Goal: Task Accomplishment & Management: Complete application form

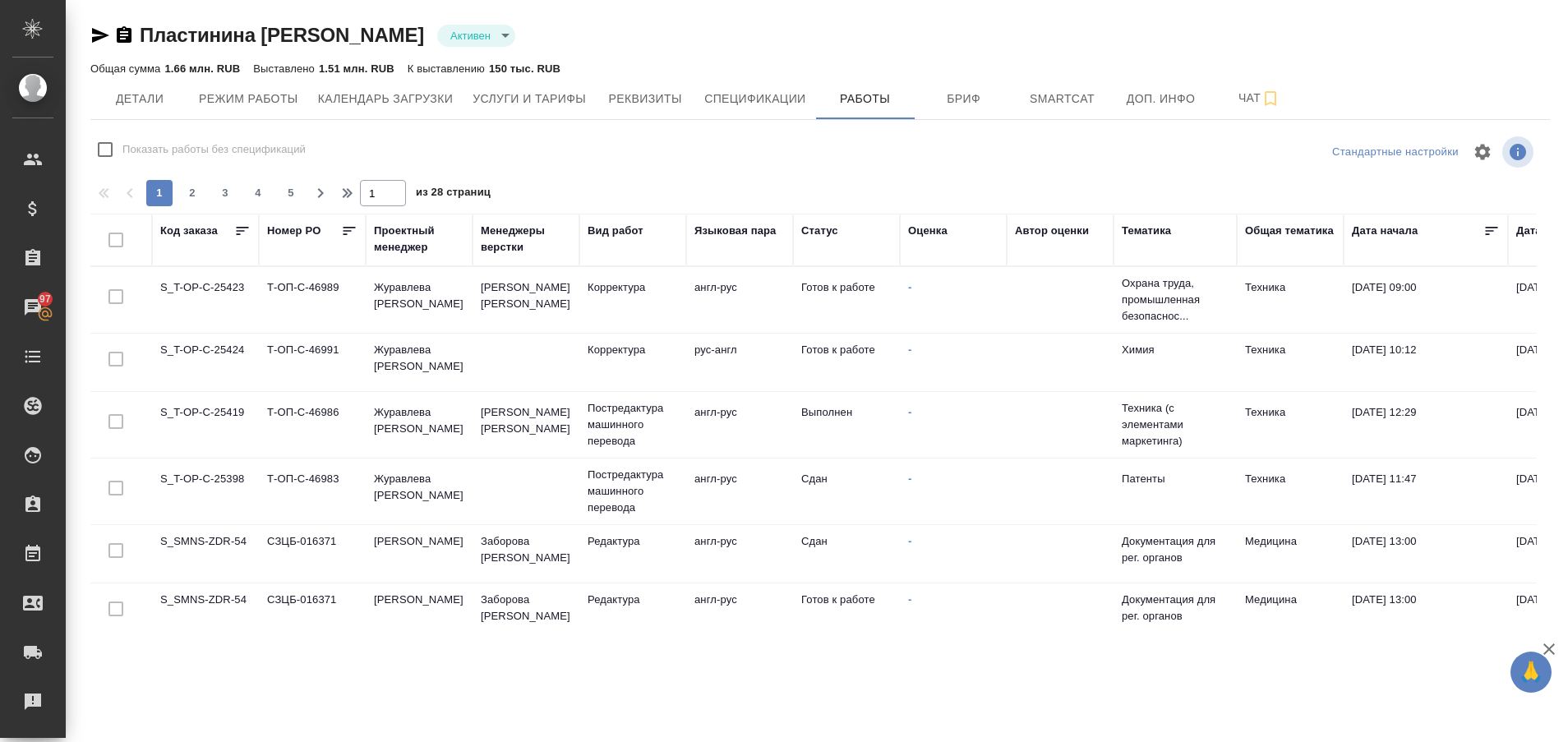
click at [215, 349] on td "S_T-OP-C-25424" at bounding box center [205, 363] width 107 height 58
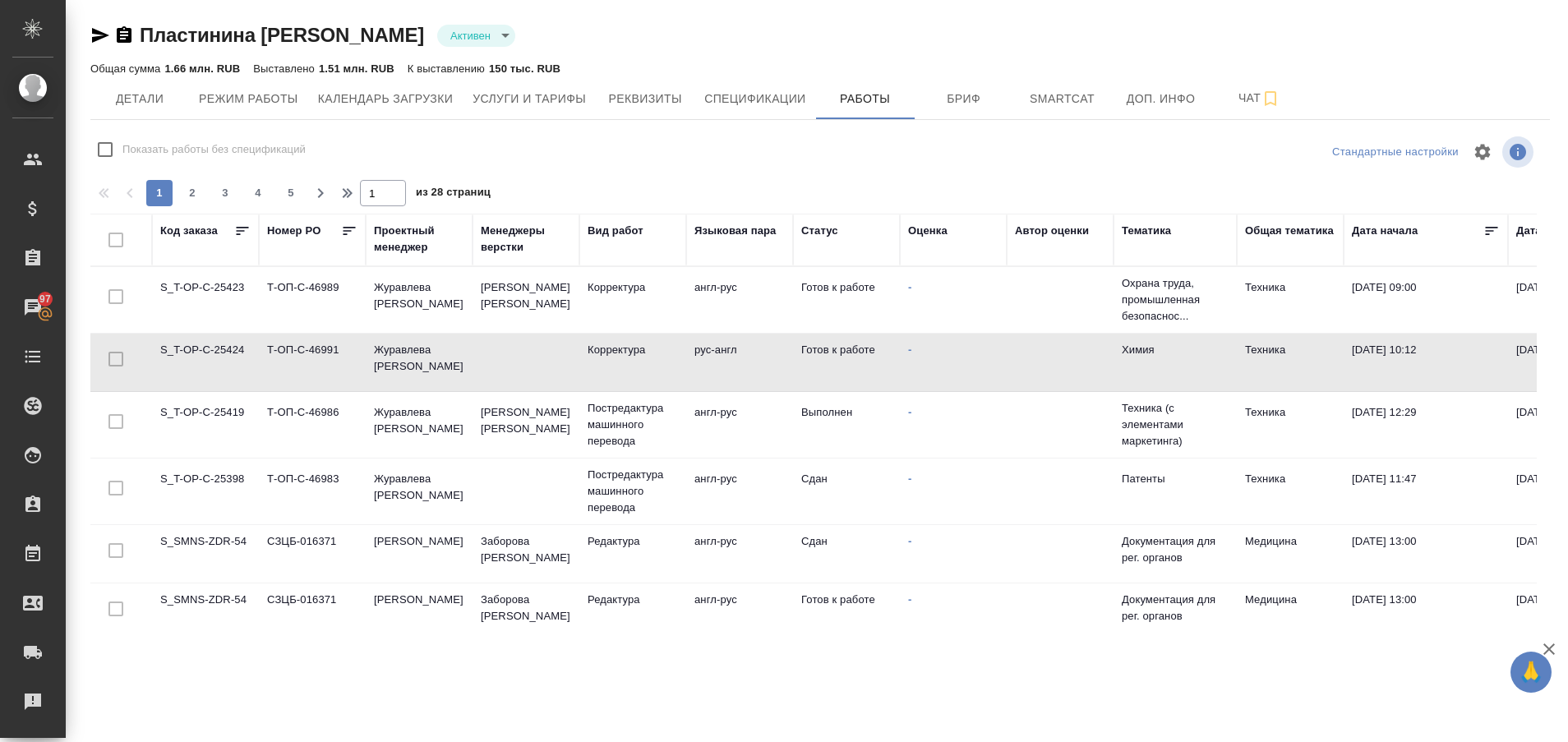
click at [215, 349] on td "S_T-OP-C-25424" at bounding box center [205, 363] width 107 height 58
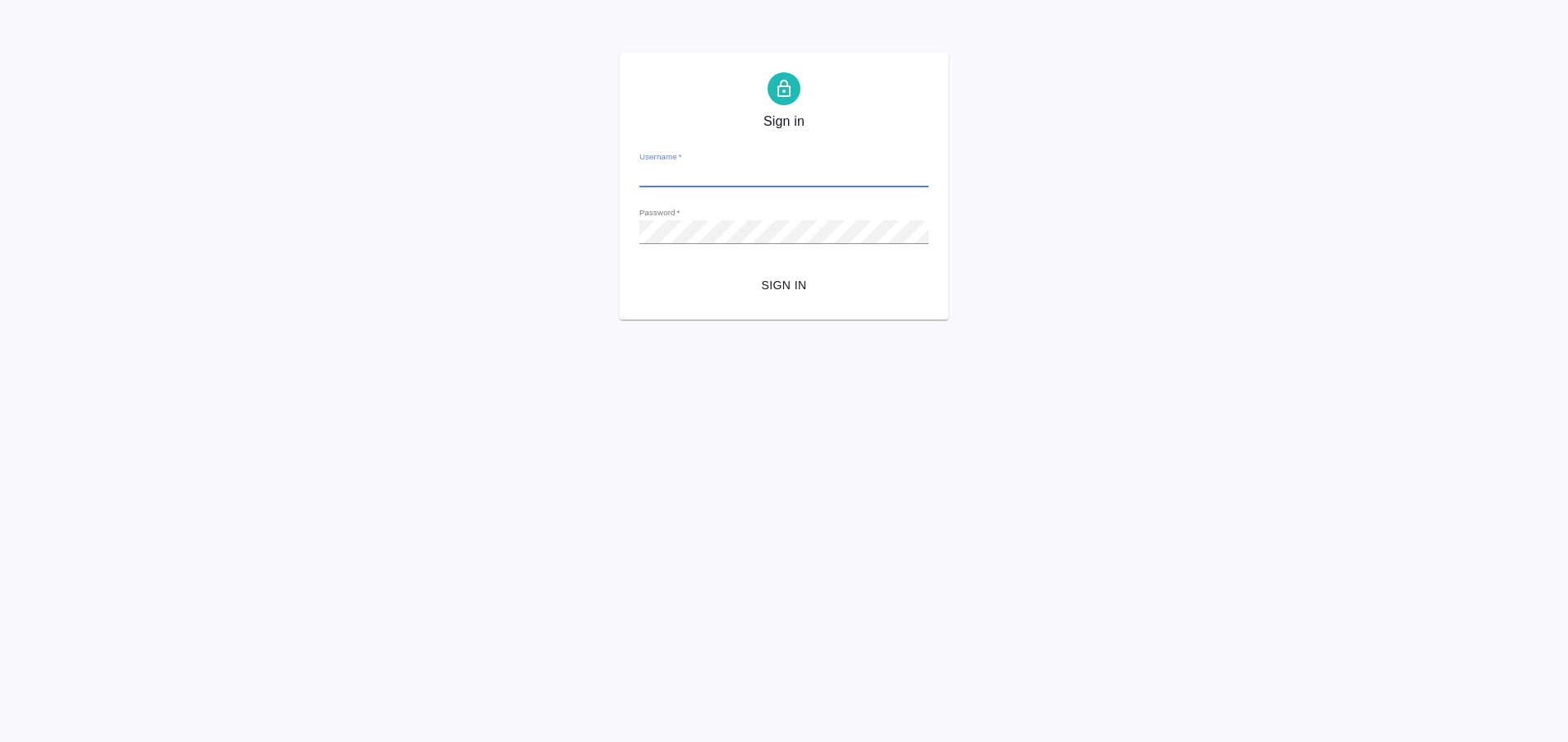
type input "[EMAIL_ADDRESS][DOMAIN_NAME]"
click at [639, 270] on button "Sign in" at bounding box center [784, 285] width 289 height 31
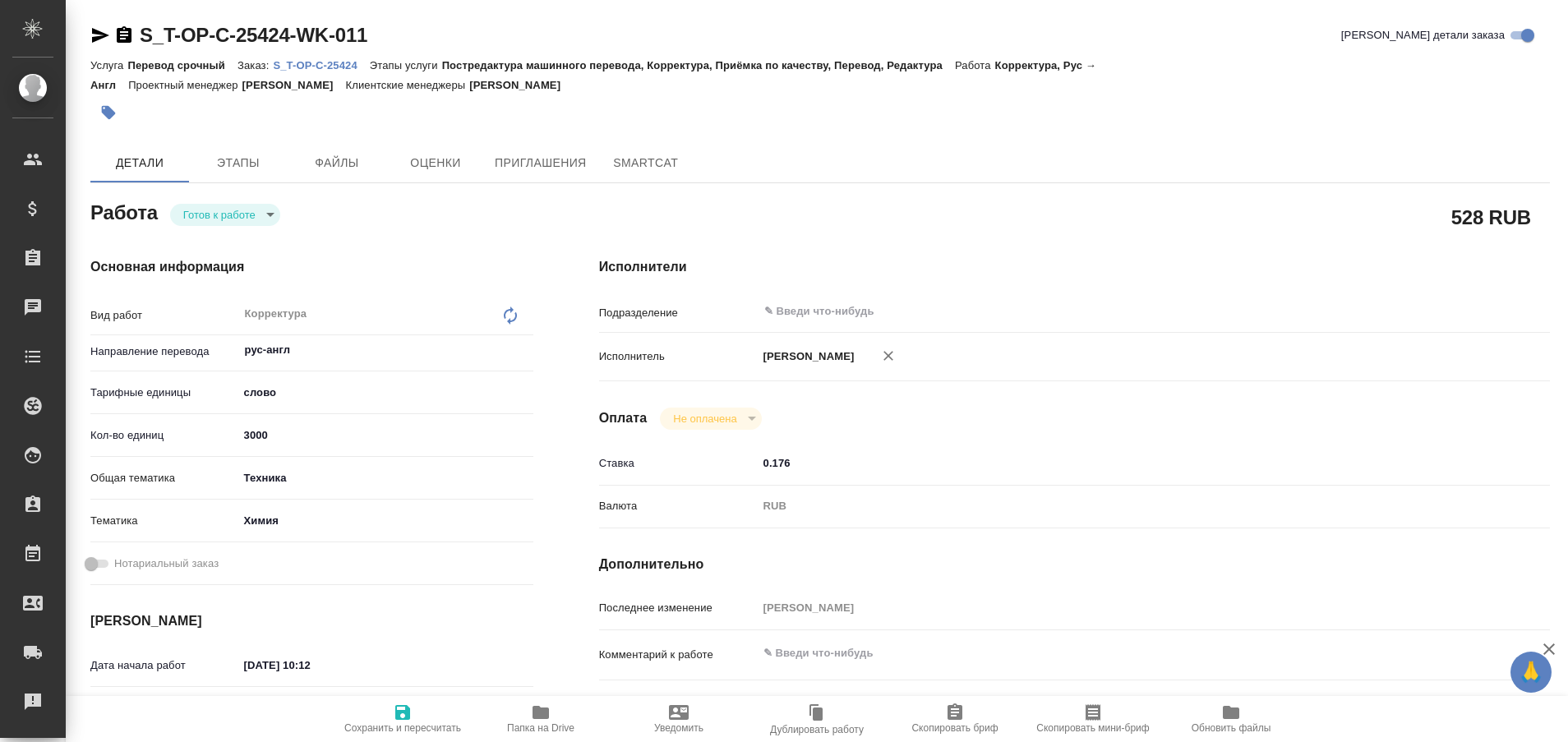
type textarea "x"
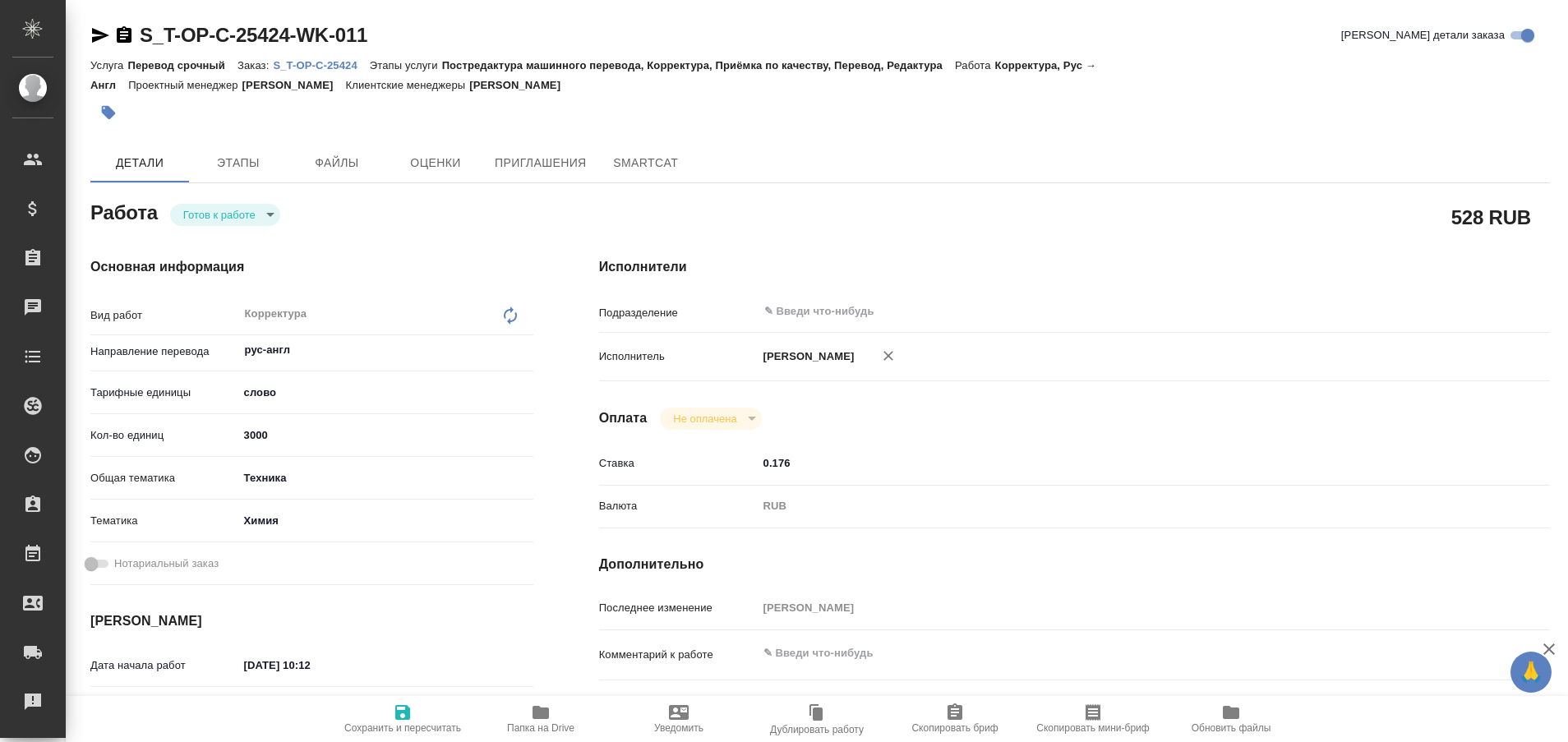
type textarea "x"
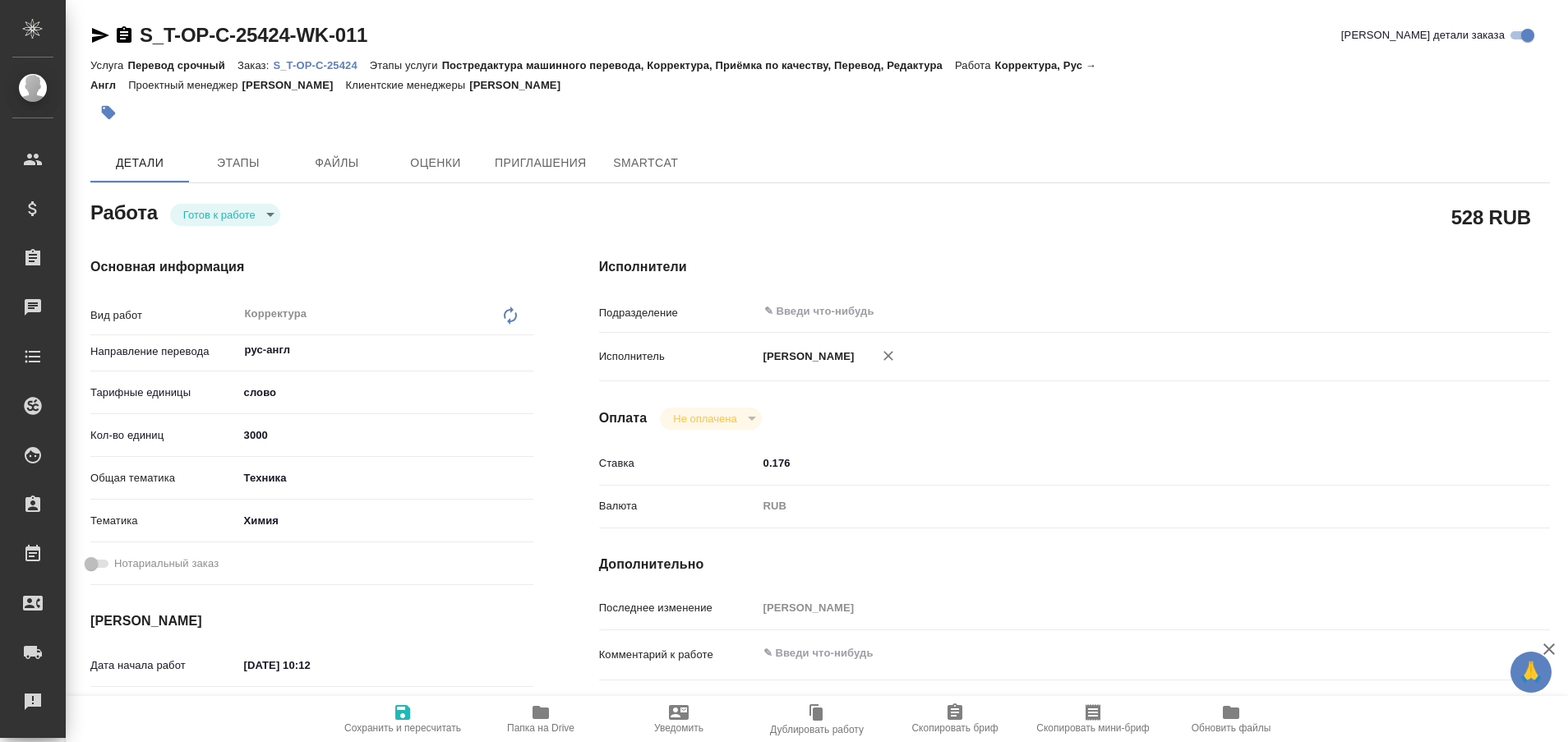
type textarea "x"
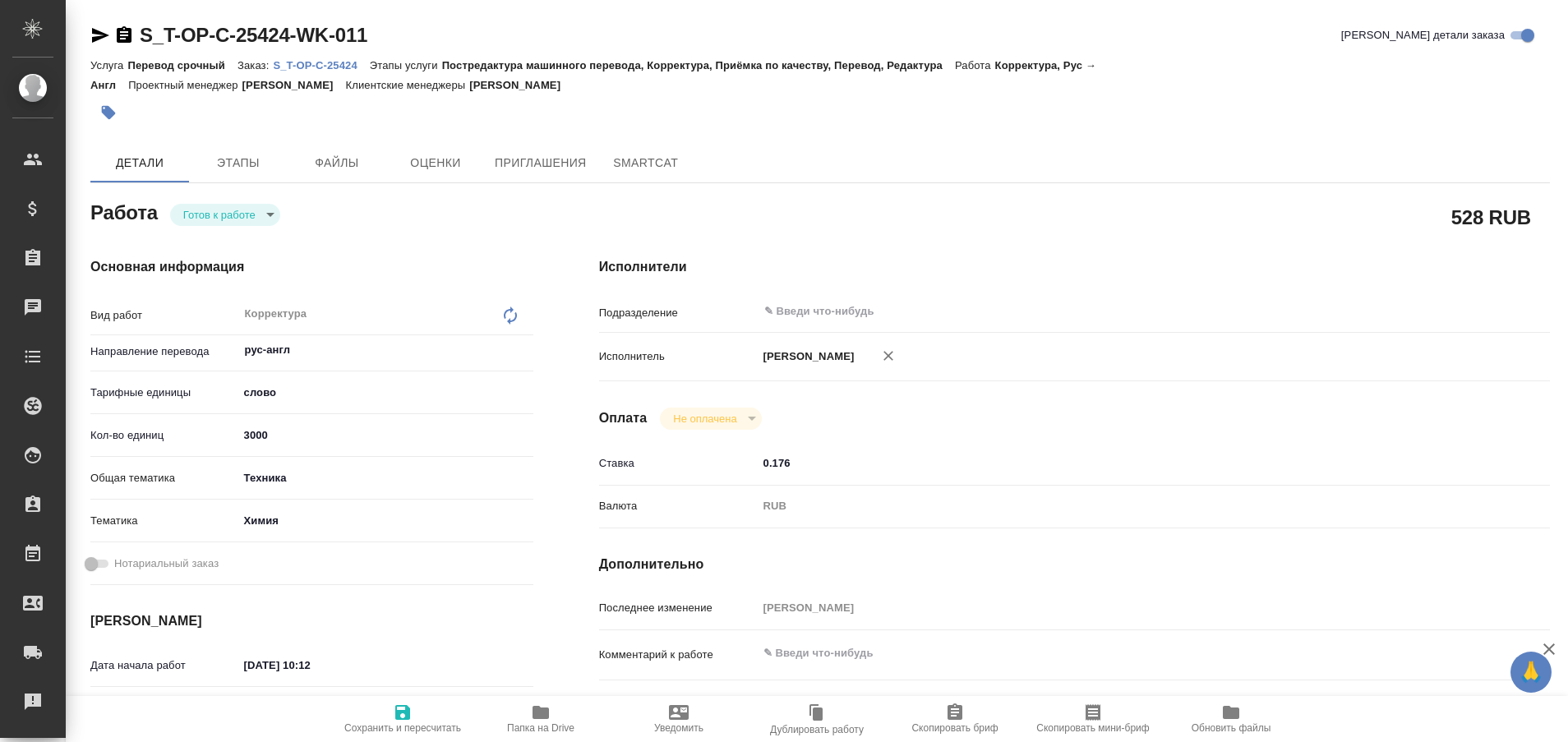
type textarea "x"
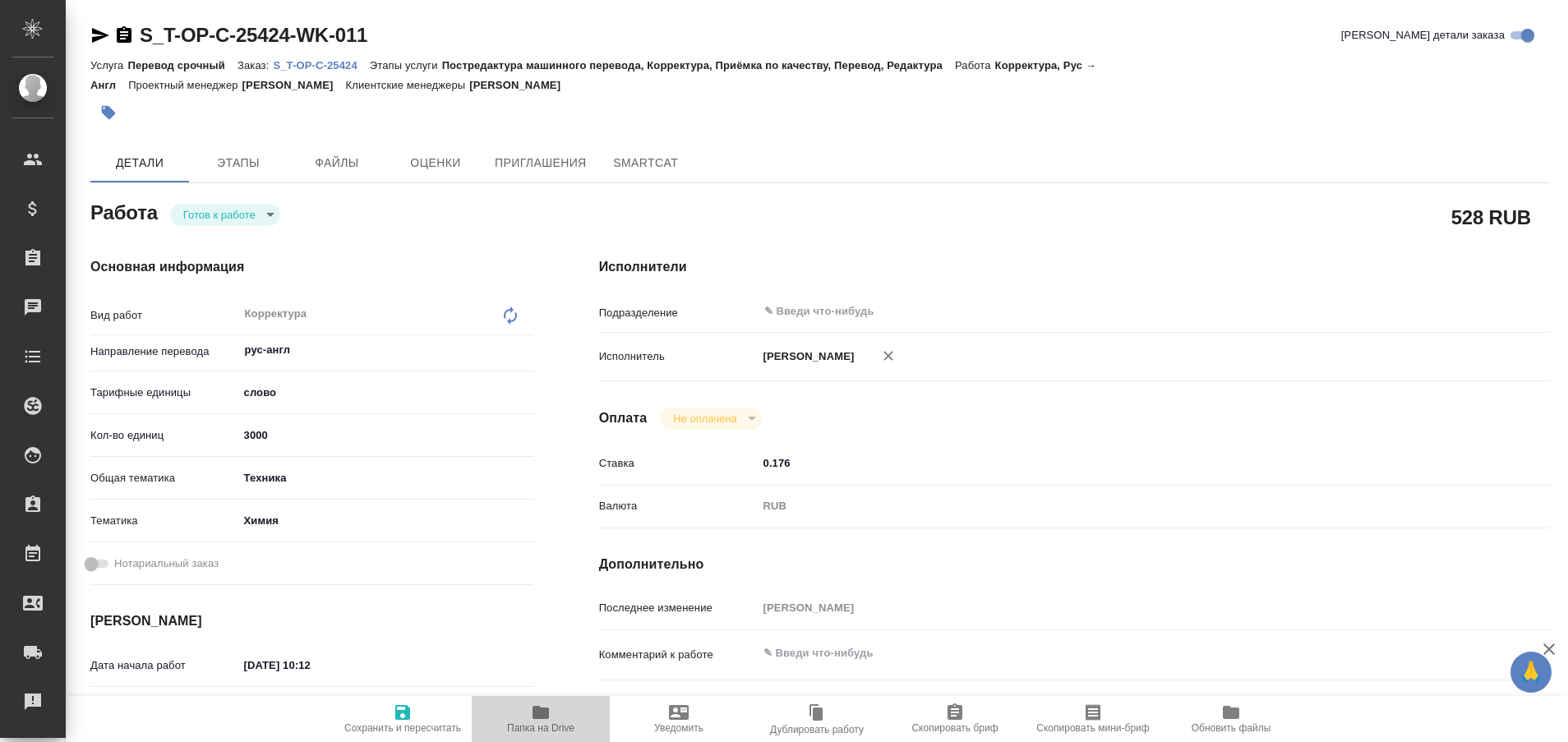
click at [547, 714] on icon "button" at bounding box center [541, 713] width 17 height 13
click at [269, 213] on body "🙏 .cls-1 fill:#fff; AWATERA Plastinina Anastasia Клиенты Спецификации Заказы 97…" at bounding box center [784, 371] width 1568 height 742
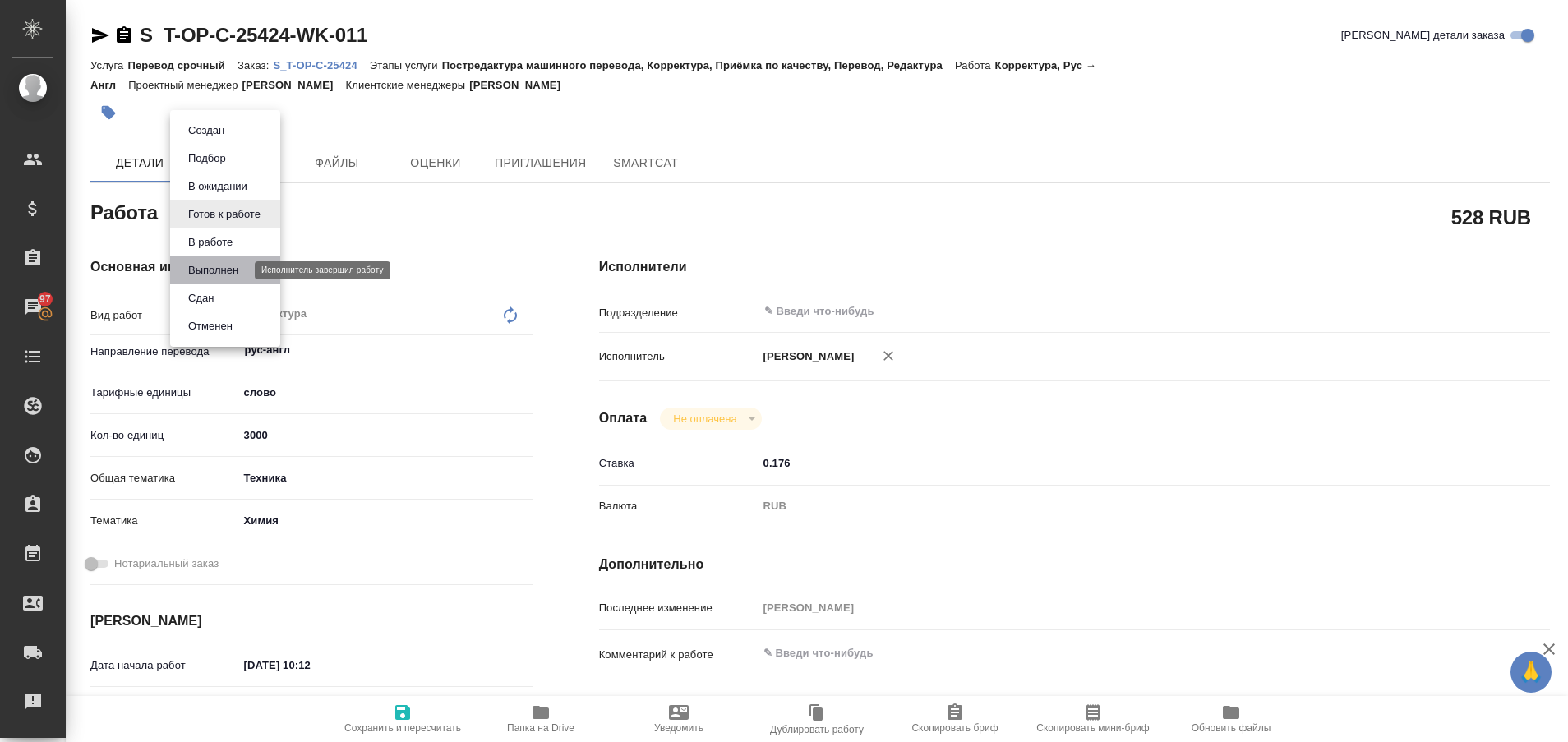
click at [226, 261] on button "Выполнен" at bounding box center [213, 270] width 60 height 18
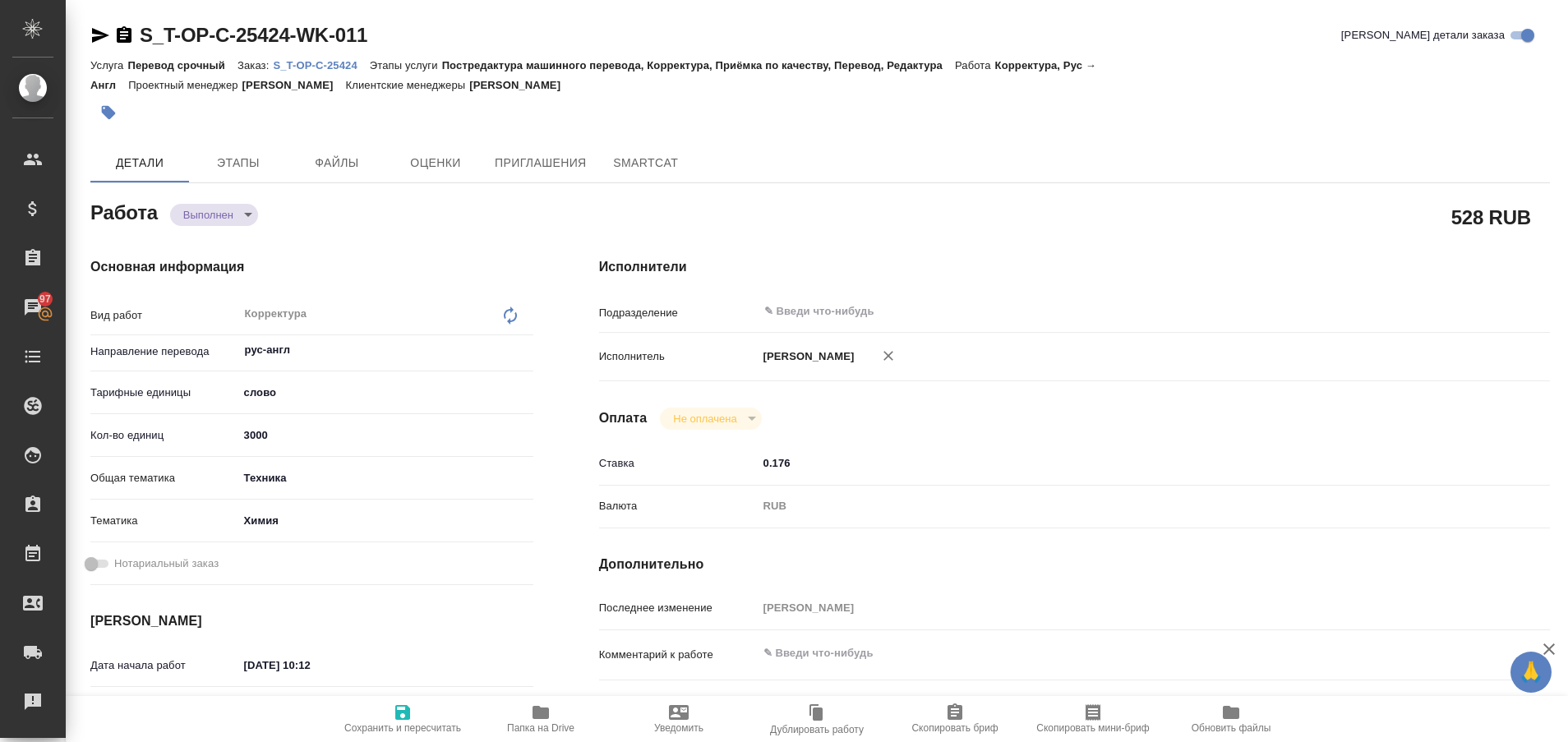
type textarea "x"
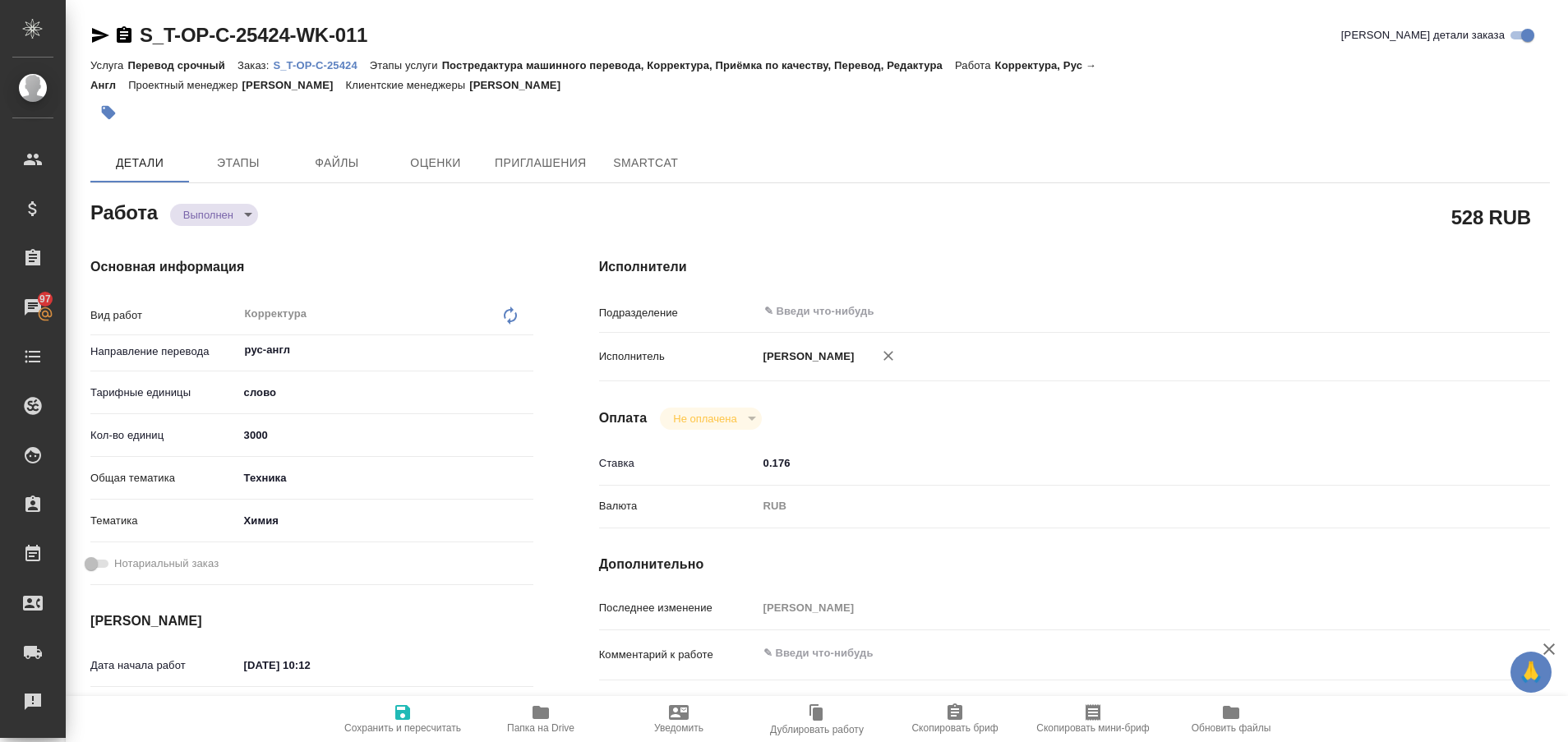
type textarea "x"
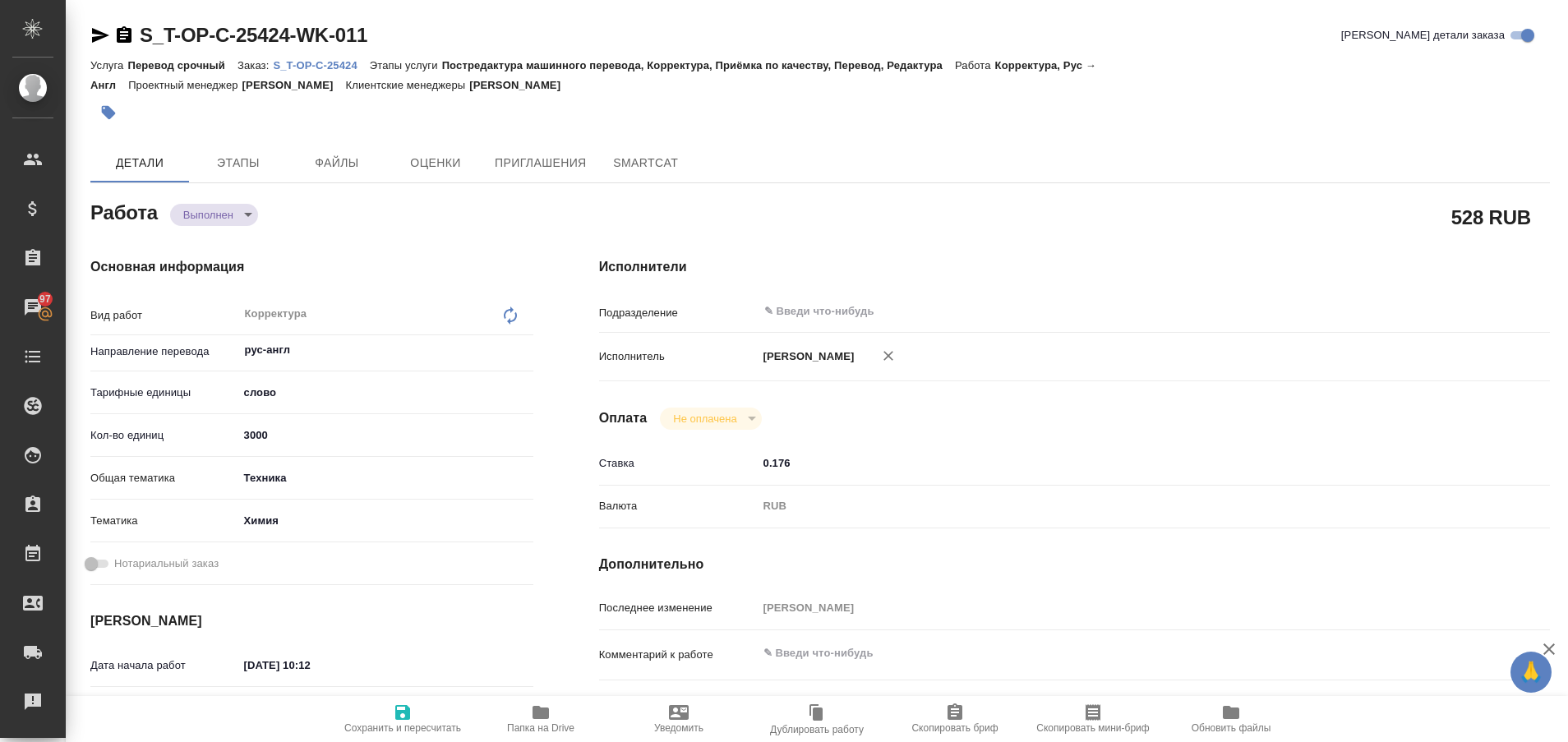
type textarea "x"
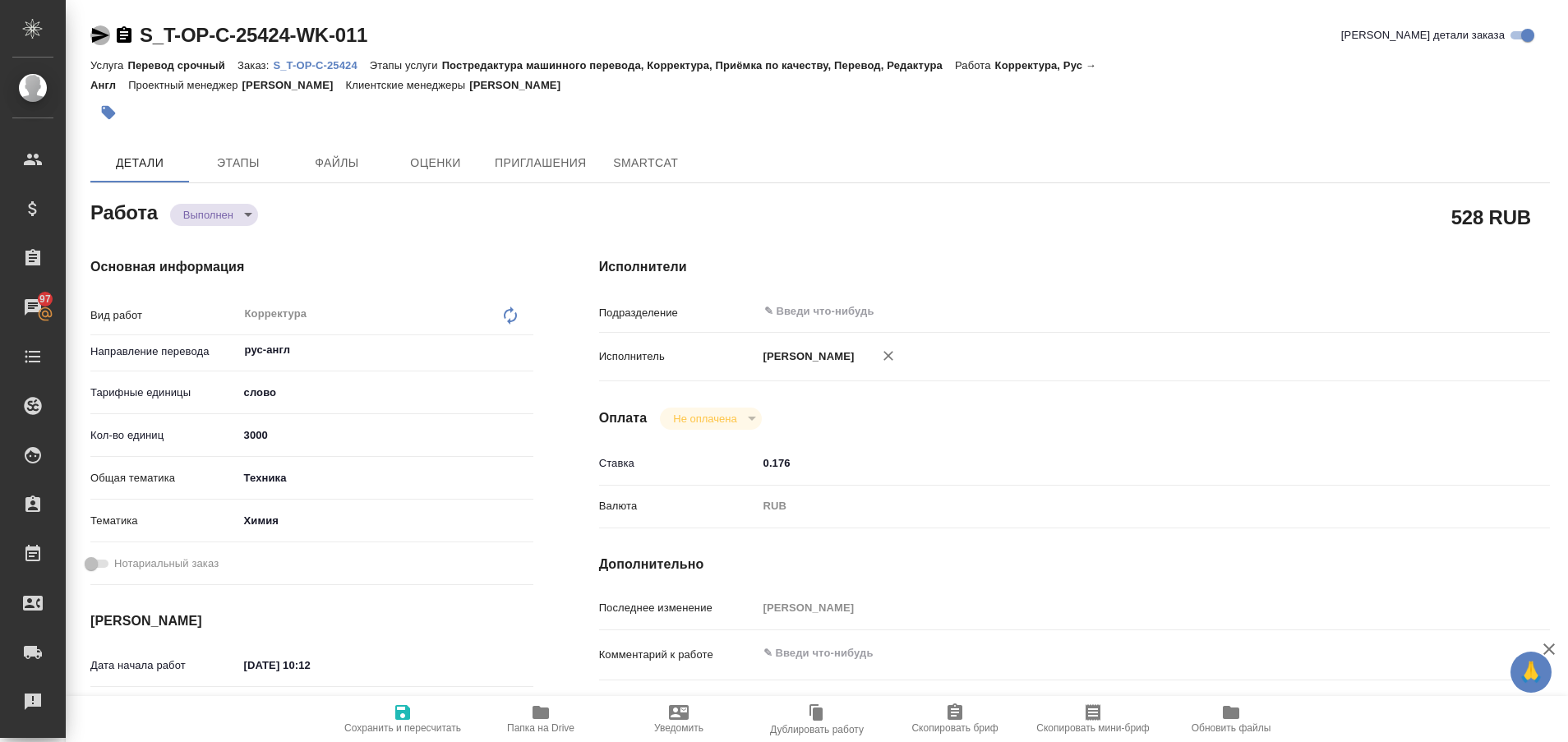
click at [97, 26] on icon "button" at bounding box center [100, 36] width 20 height 20
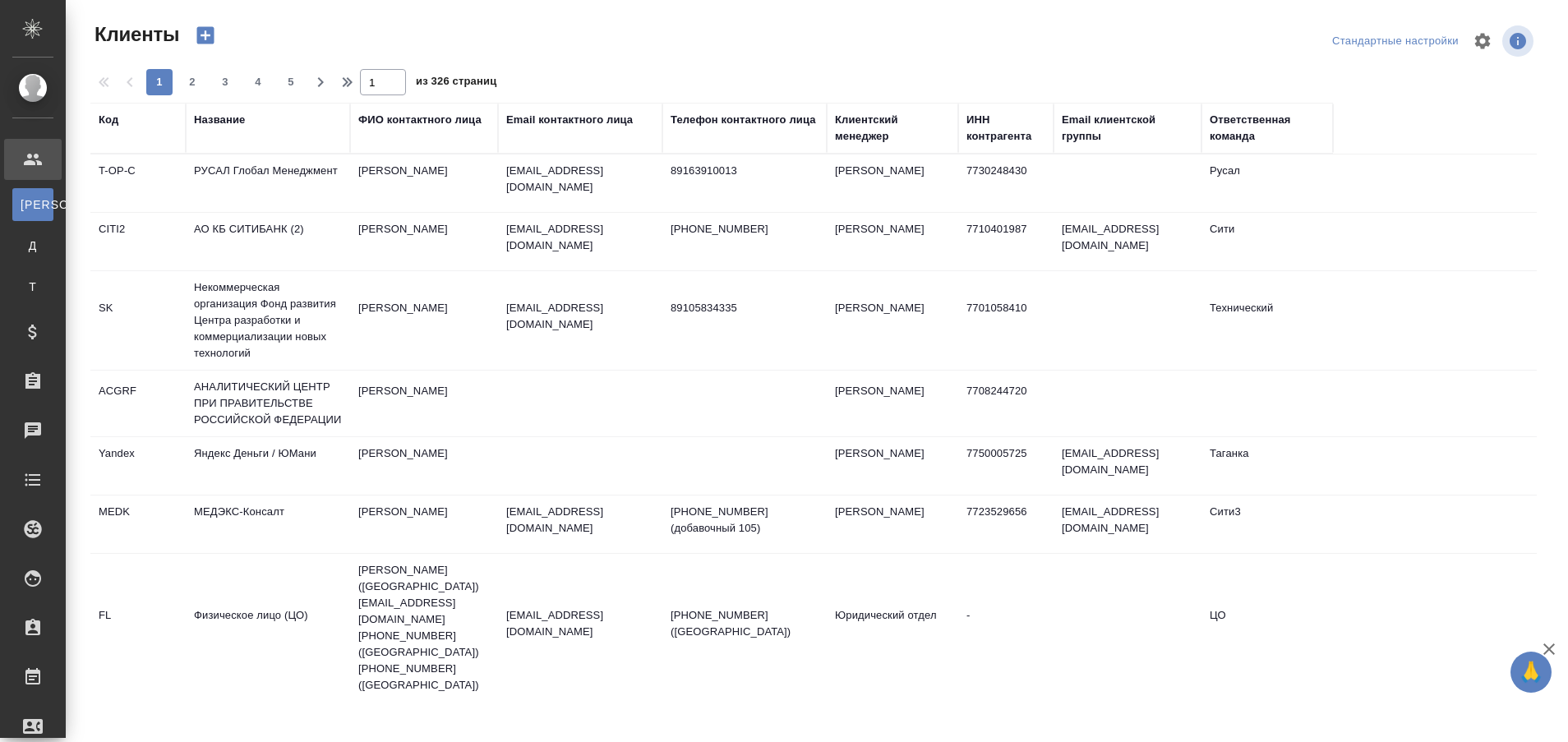
select select "RU"
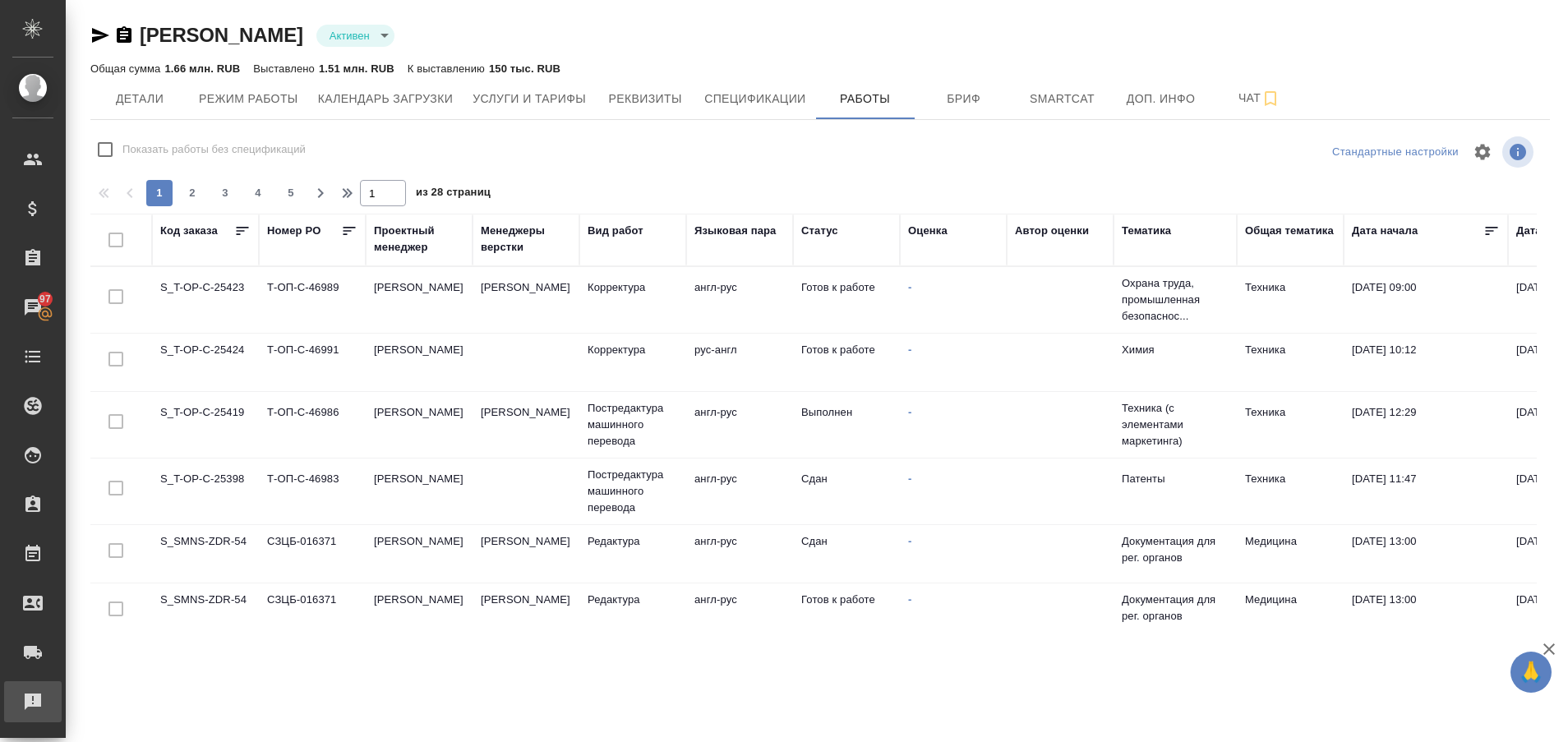
click at [26, 697] on div "Рекламации" at bounding box center [12, 702] width 41 height 25
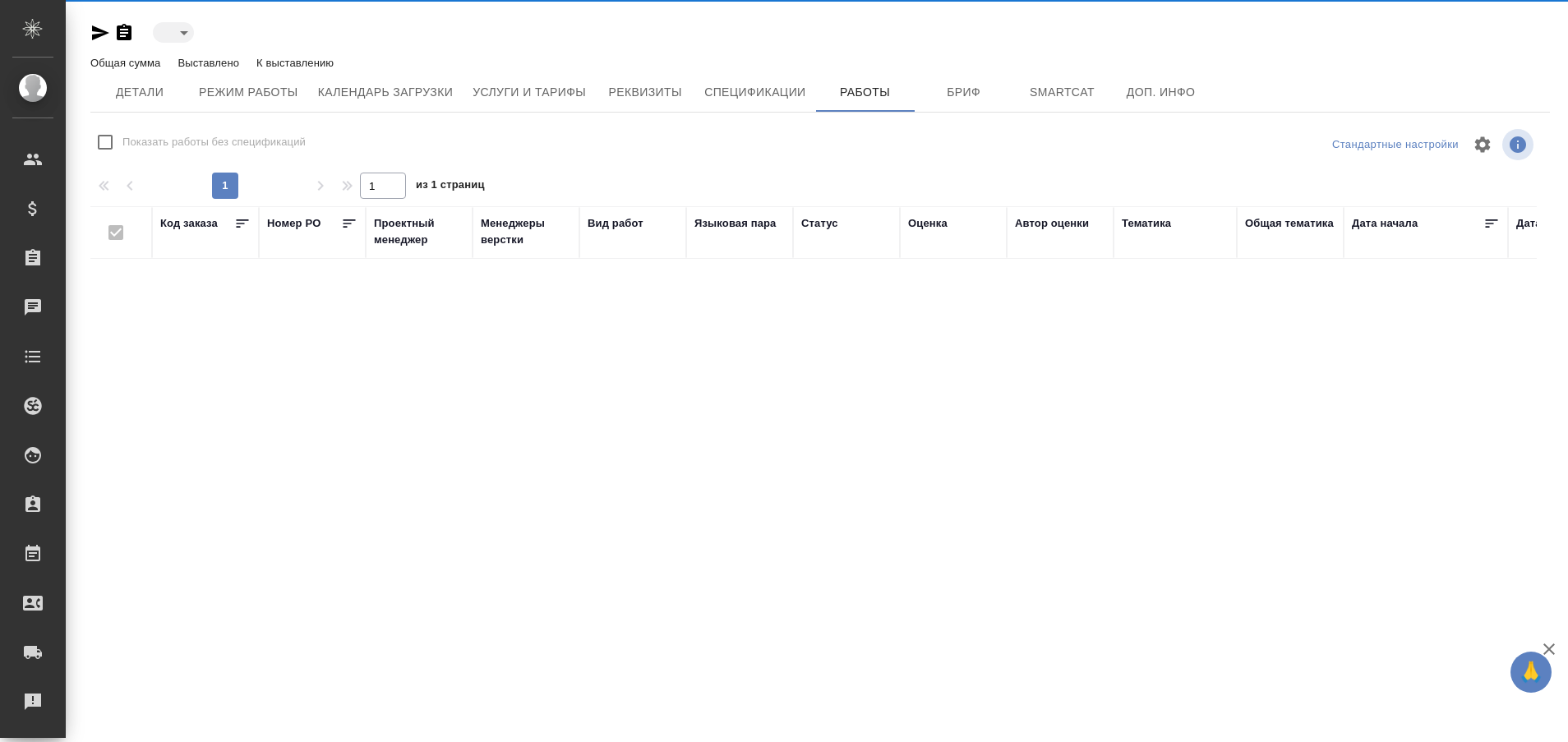
type input "active"
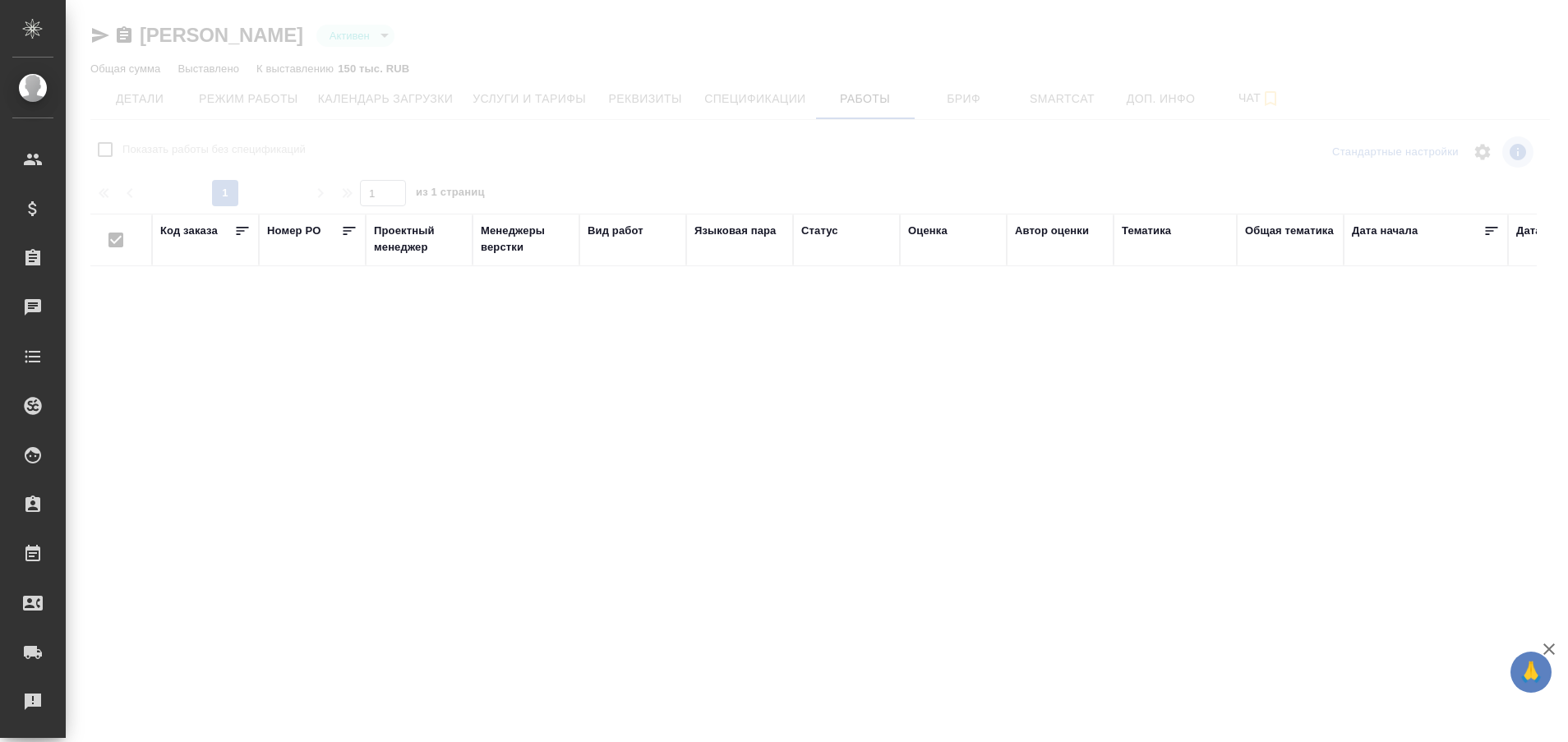
checkbox input "false"
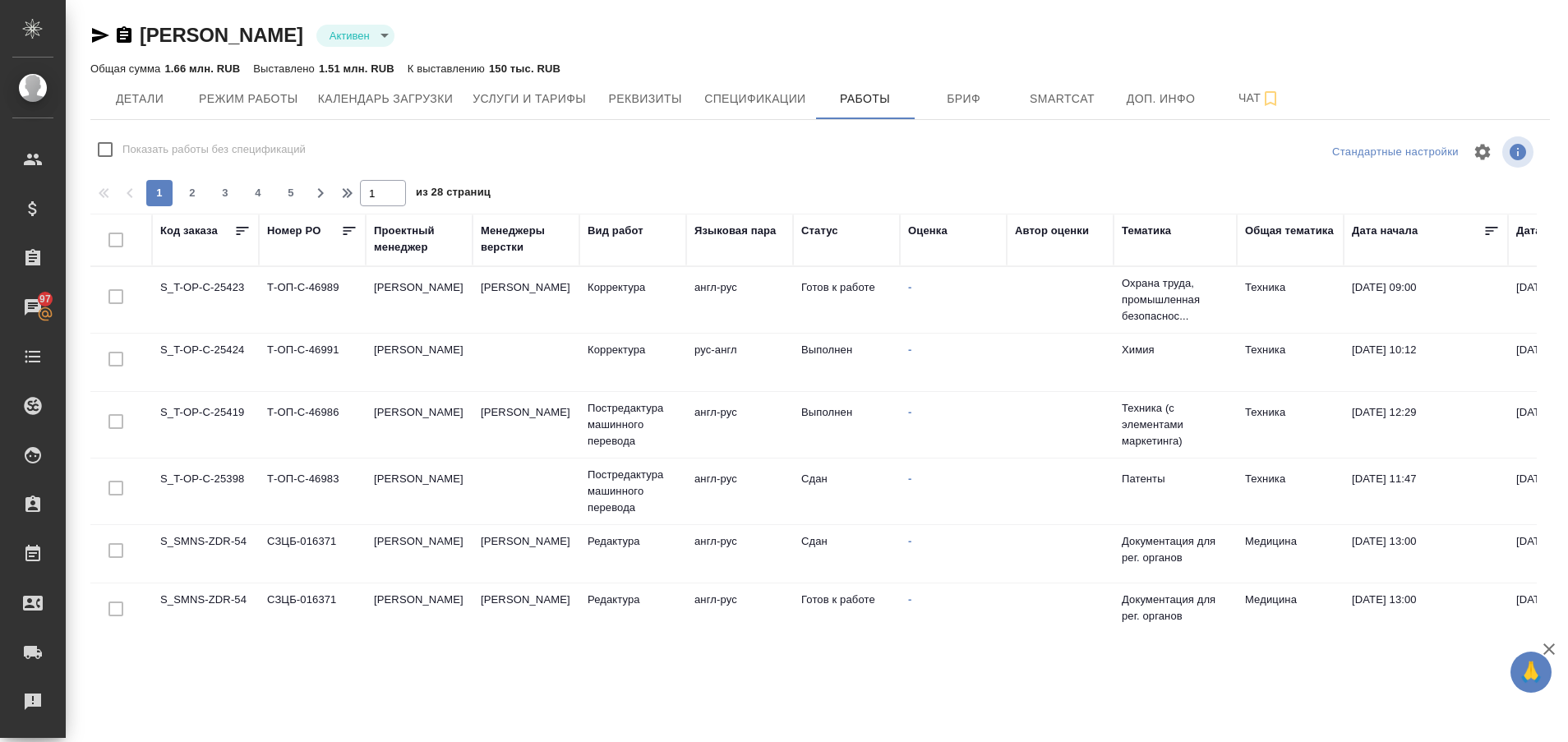
click at [209, 301] on td "S_T-OP-C-25423" at bounding box center [205, 300] width 107 height 58
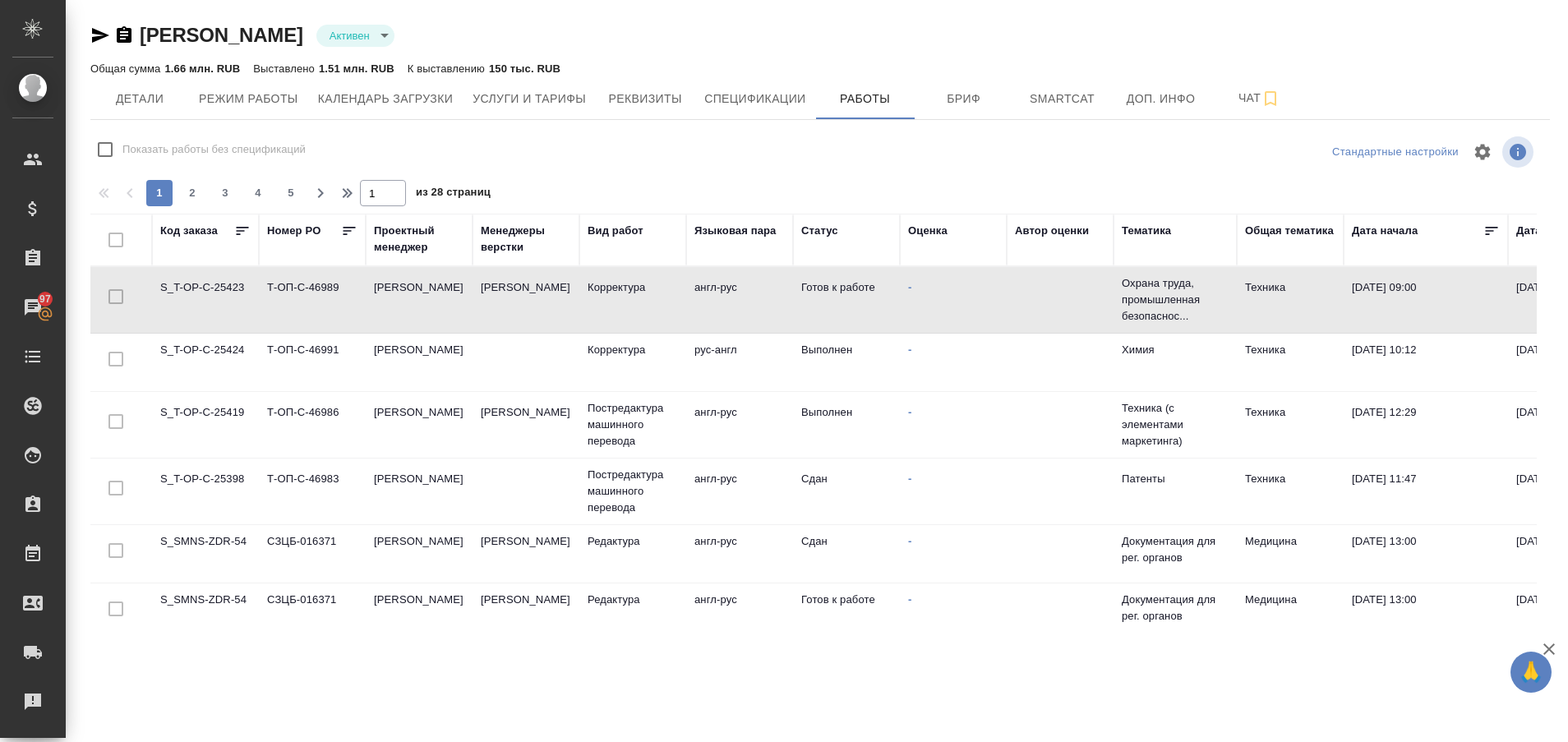
click at [209, 301] on td "S_T-OP-C-25423" at bounding box center [205, 300] width 107 height 58
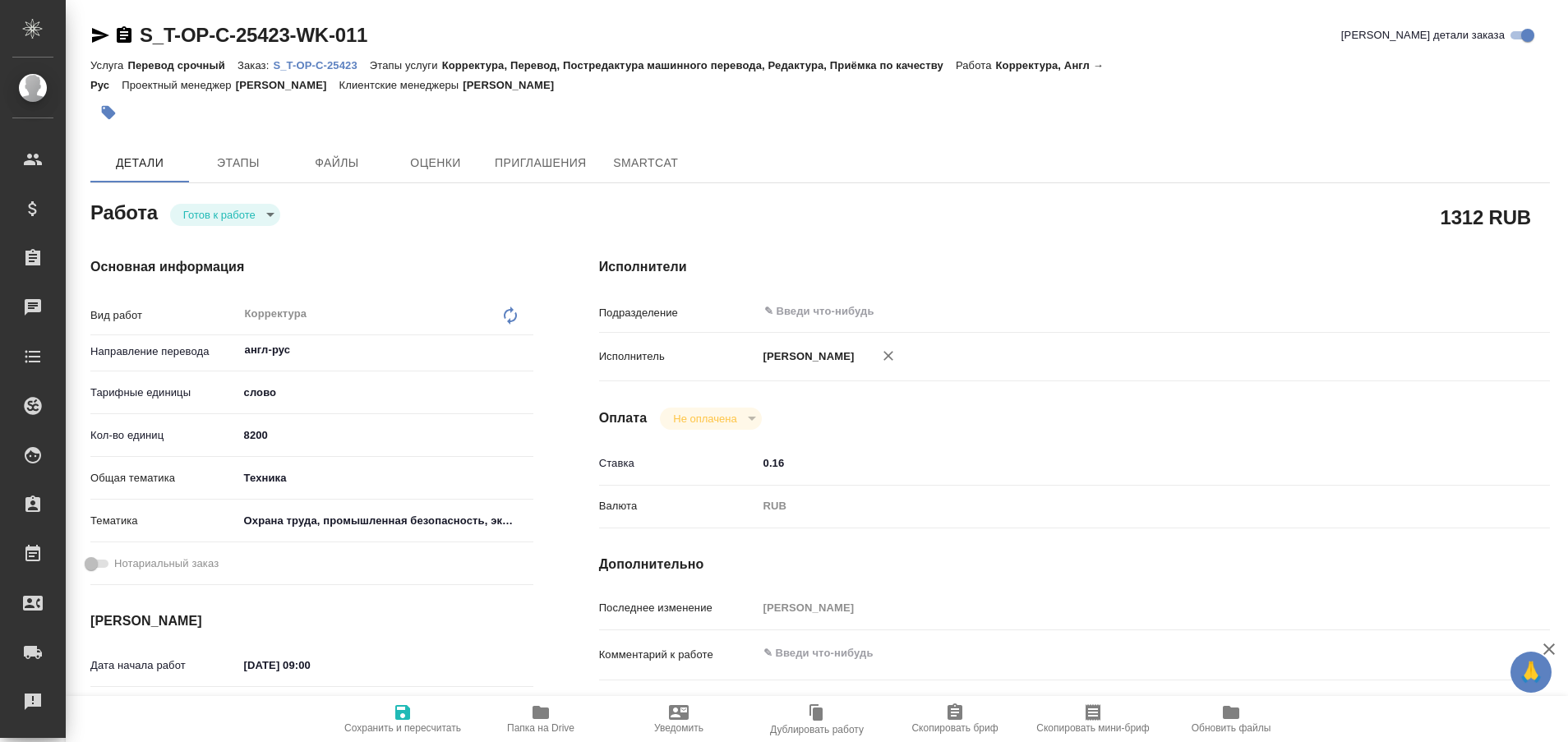
type textarea "x"
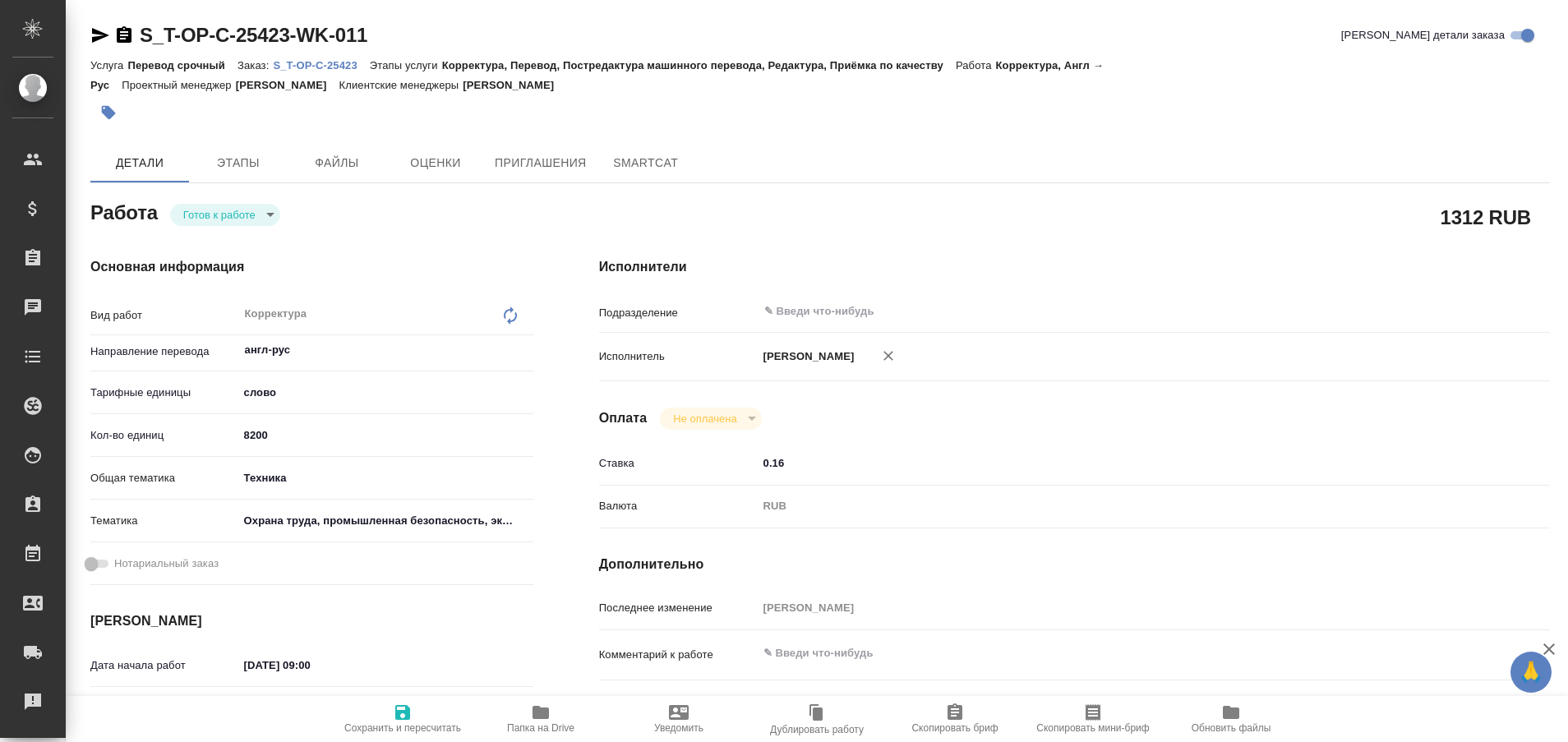
type textarea "x"
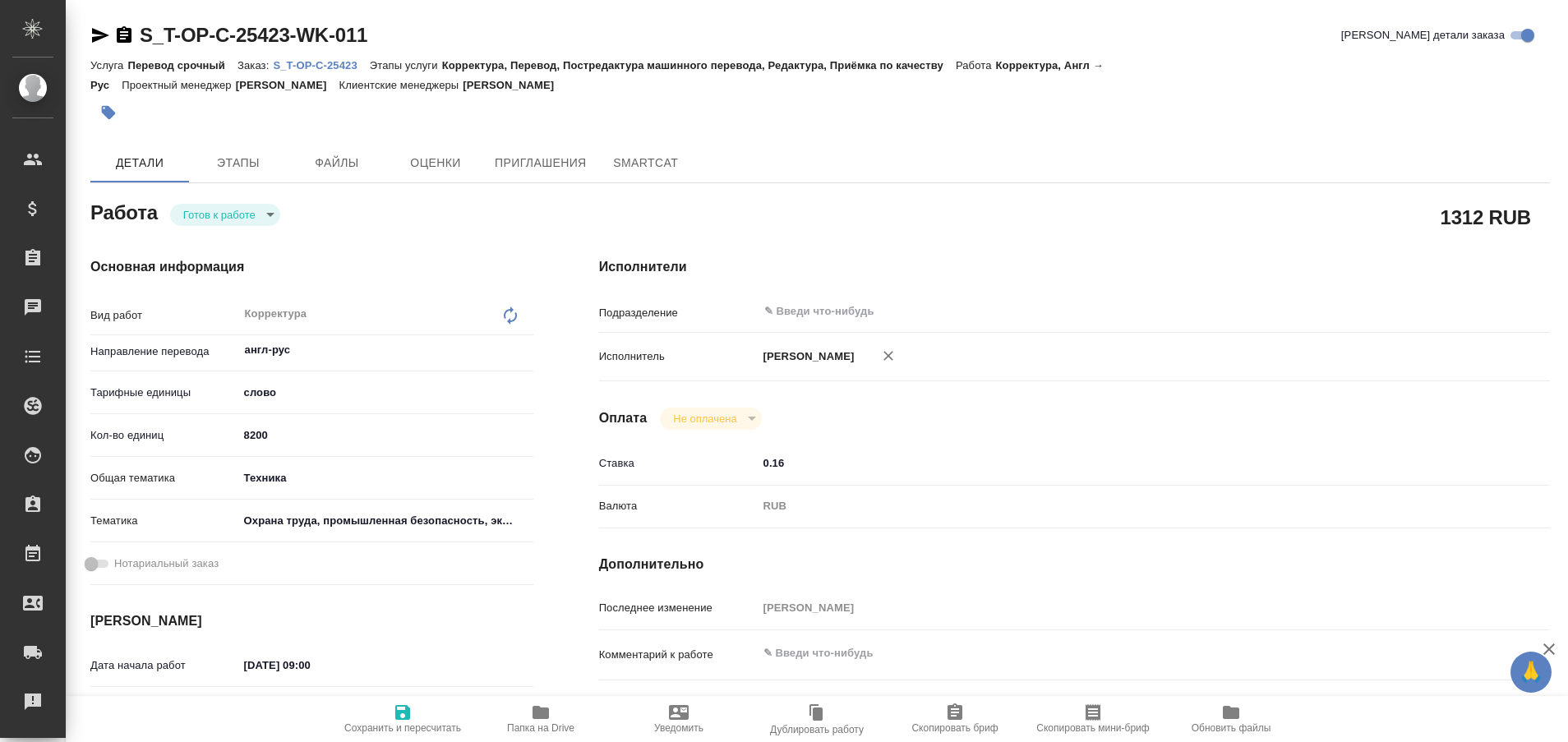
type textarea "x"
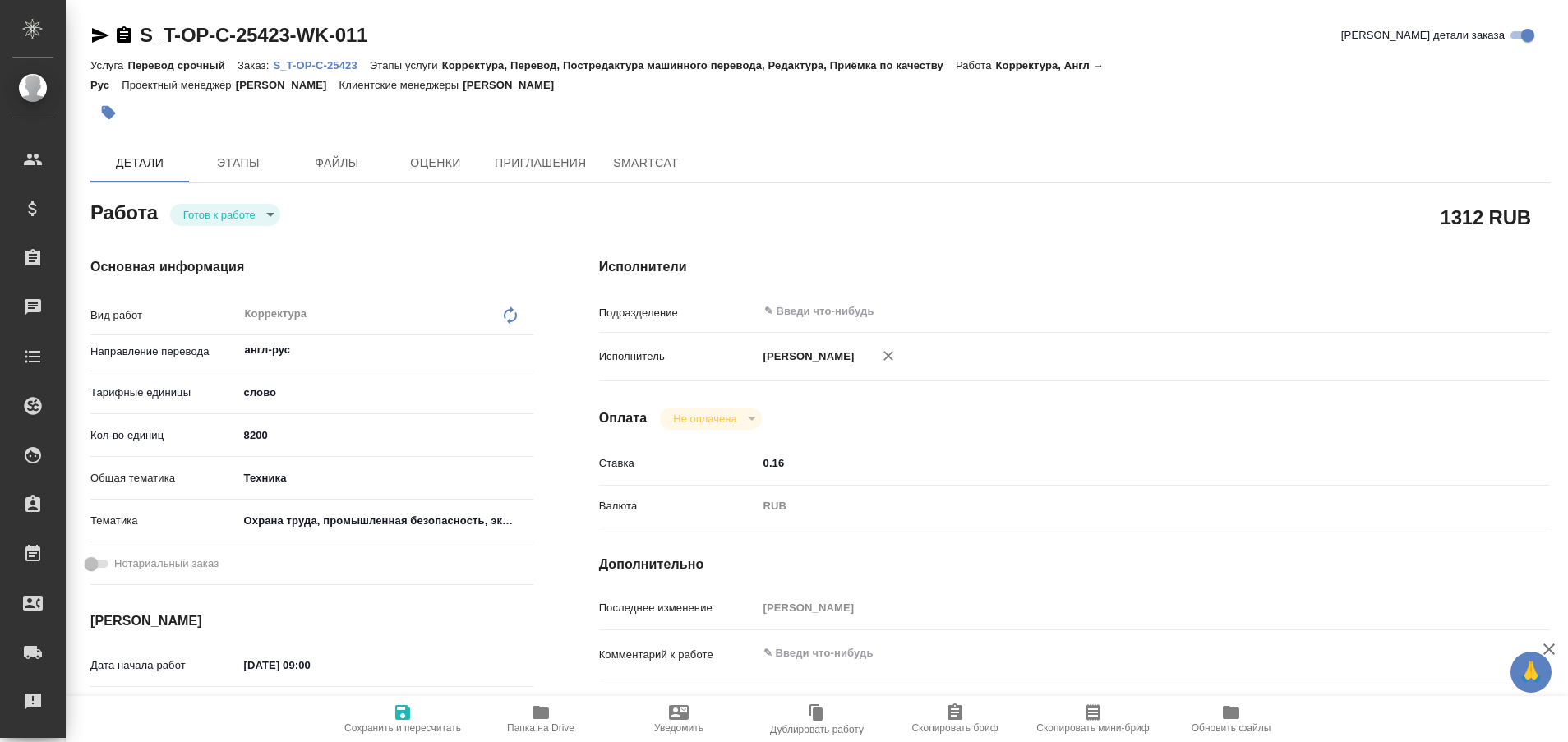
type textarea "x"
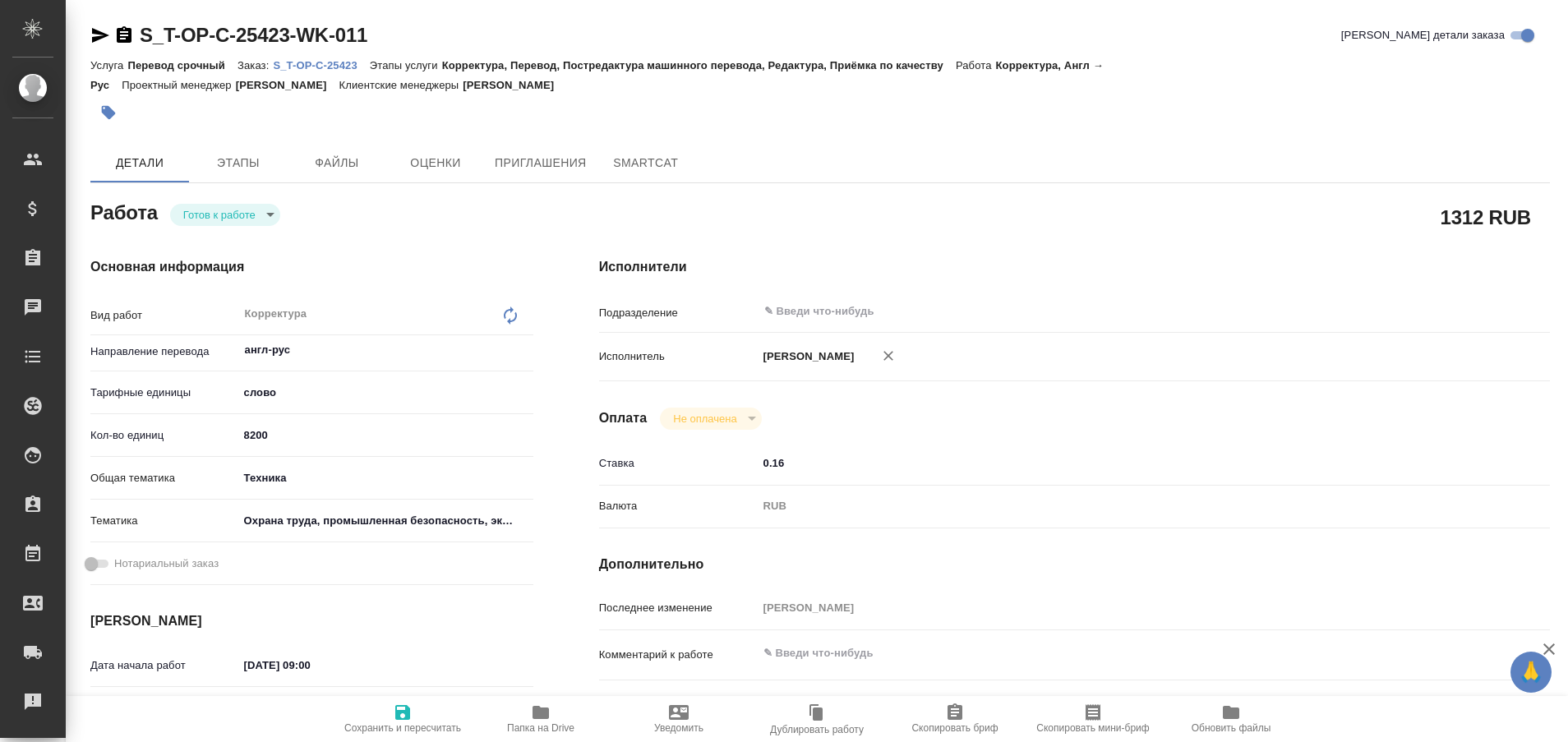
click at [336, 64] on p "S_T-OP-C-25423" at bounding box center [321, 65] width 96 height 12
type textarea "x"
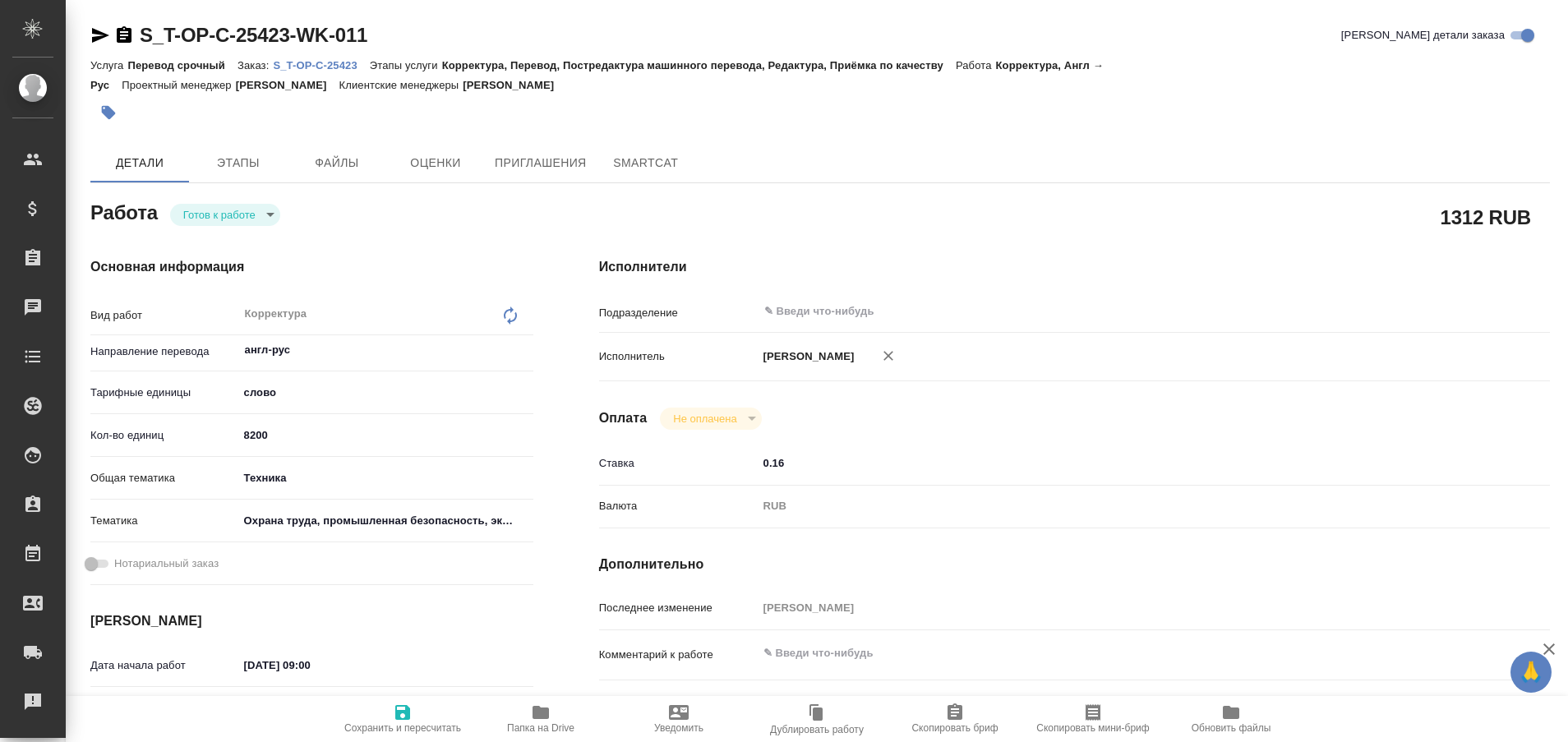
type textarea "x"
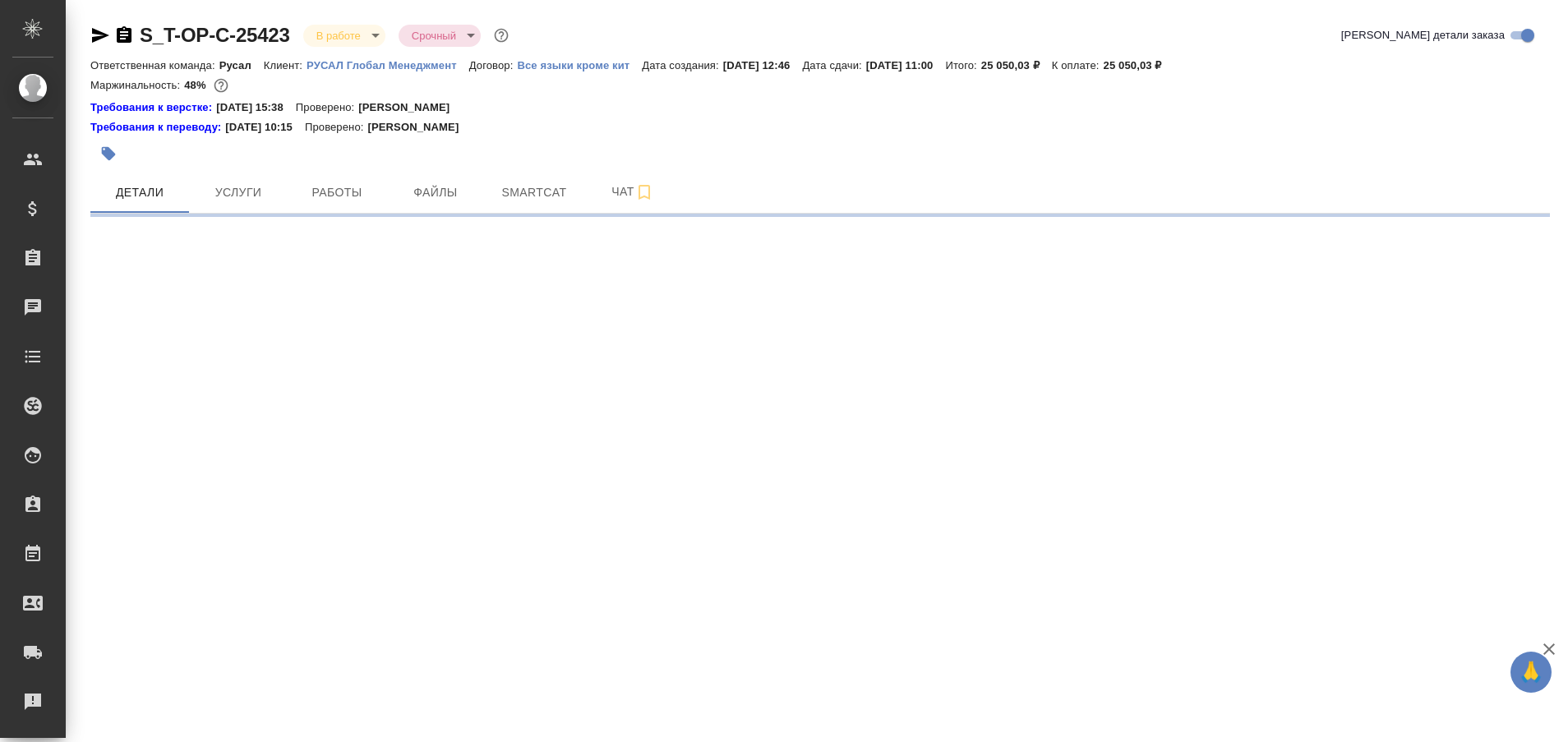
select select "RU"
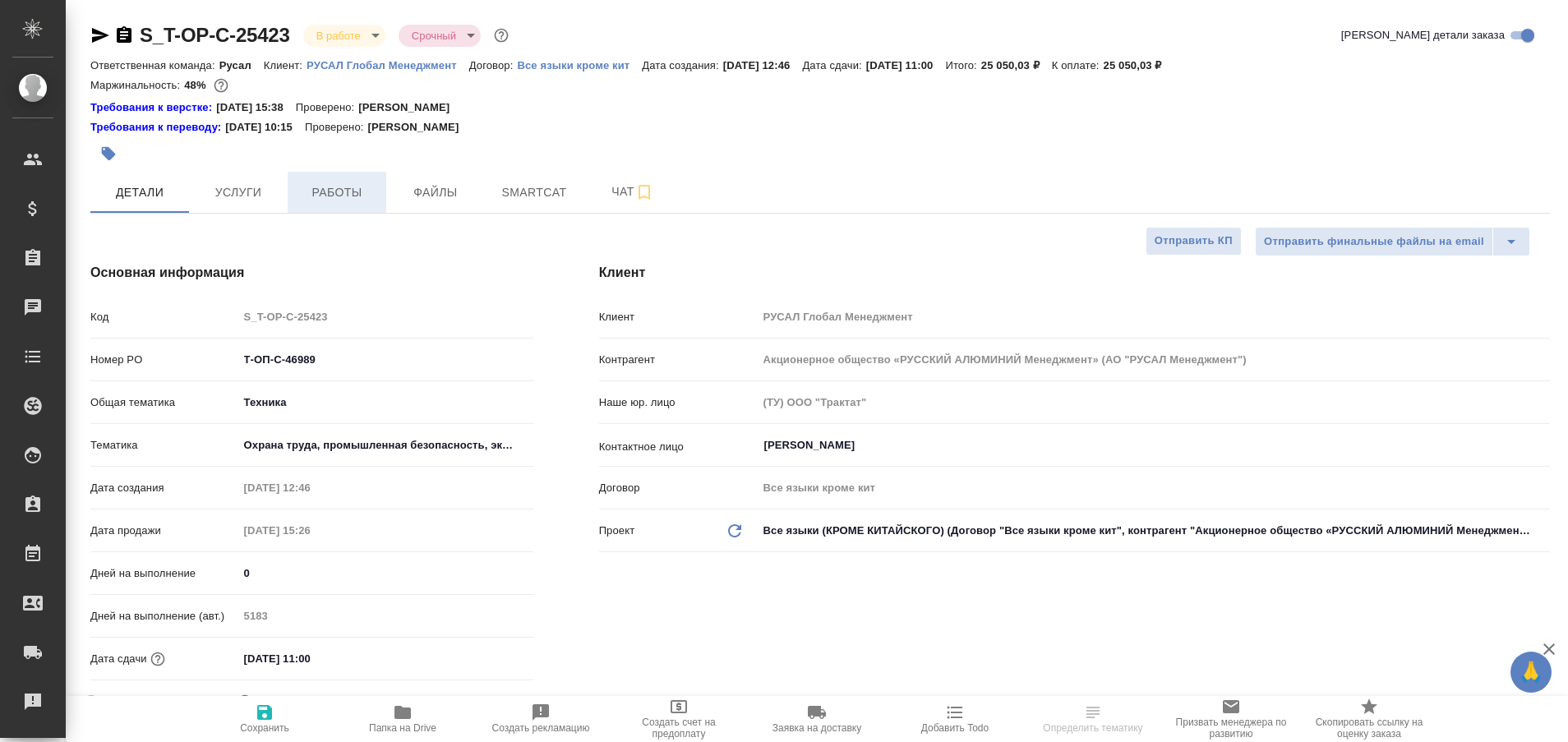
type textarea "x"
click at [321, 196] on span "Работы" at bounding box center [337, 193] width 79 height 21
